Goal: Task Accomplishment & Management: Manage account settings

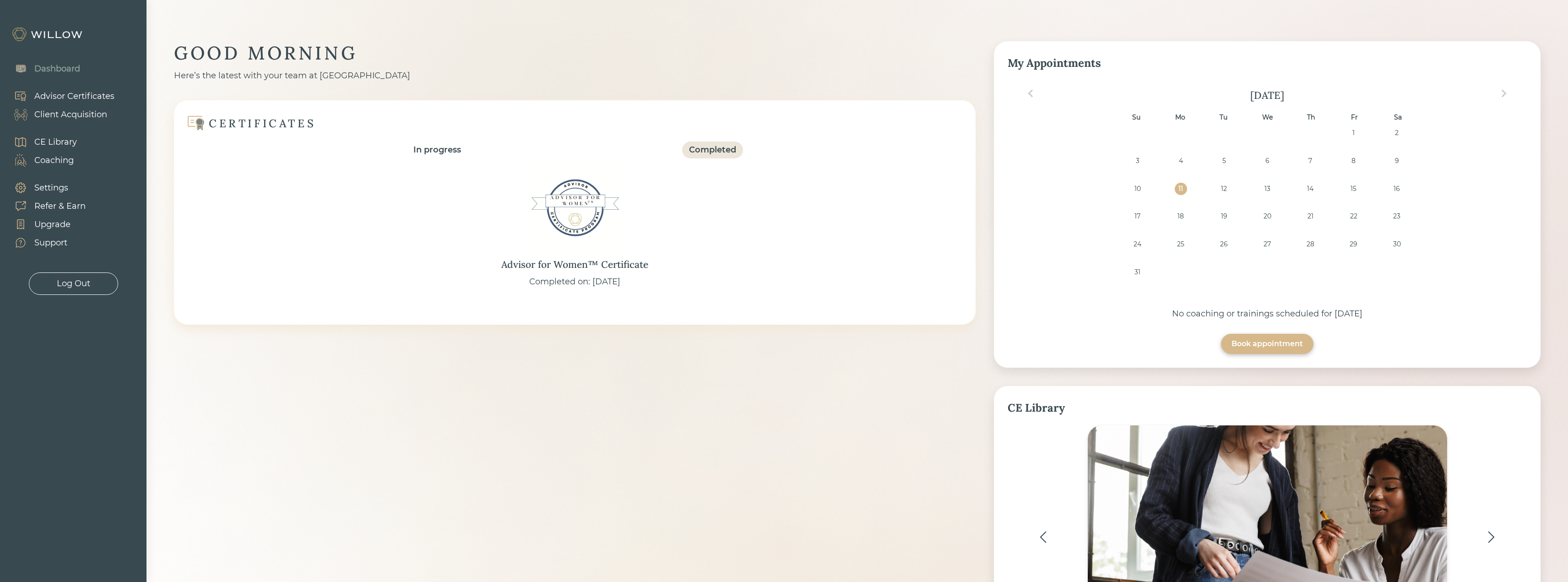
click at [59, 115] on div "Client Acquisition" at bounding box center [71, 115] width 73 height 12
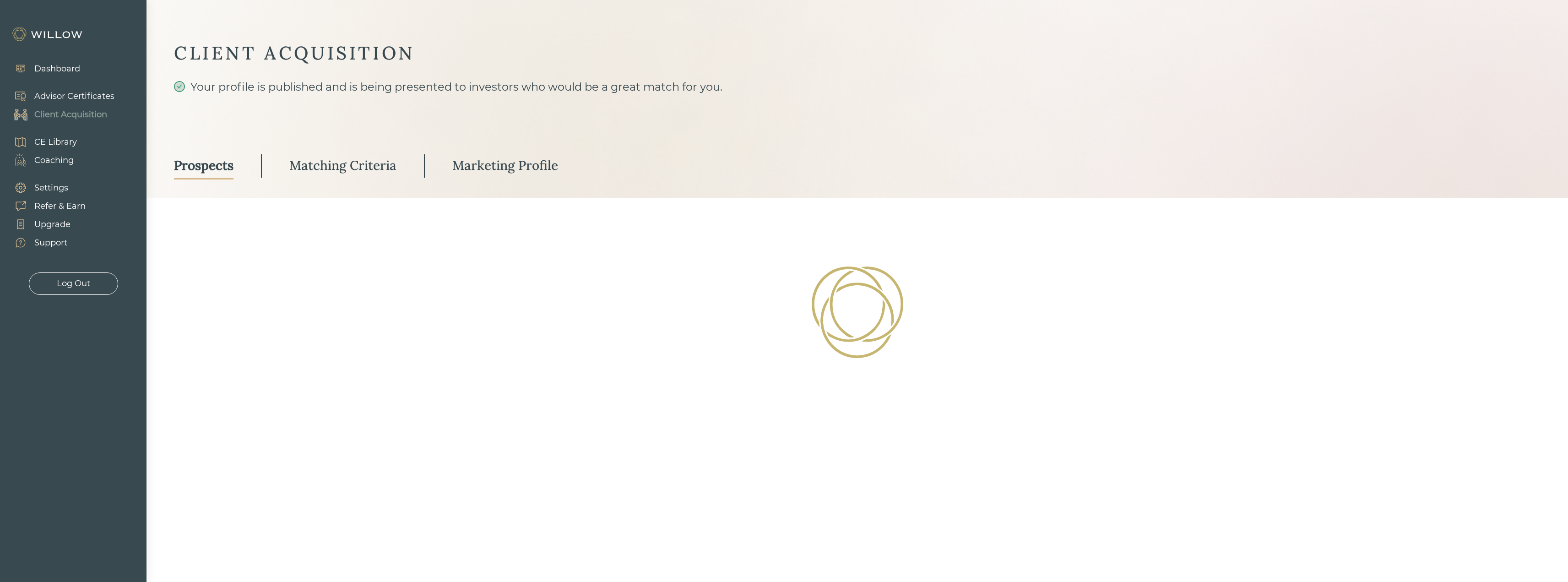
select select "2"
